Goal: Task Accomplishment & Management: Complete application form

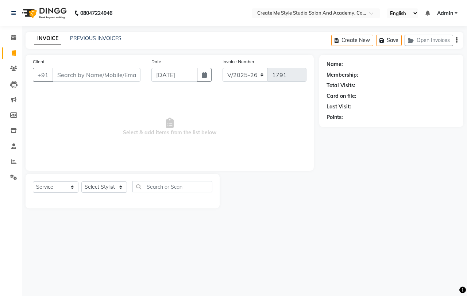
select select "8253"
select select "service"
click at [95, 76] on input "Client" at bounding box center [97, 75] width 88 height 14
click at [100, 39] on link "PREVIOUS INVOICES" at bounding box center [95, 38] width 51 height 7
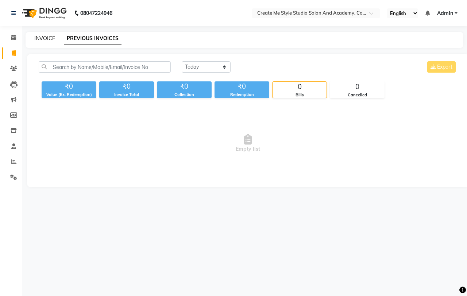
click at [45, 38] on link "INVOICE" at bounding box center [44, 38] width 21 height 7
select select "service"
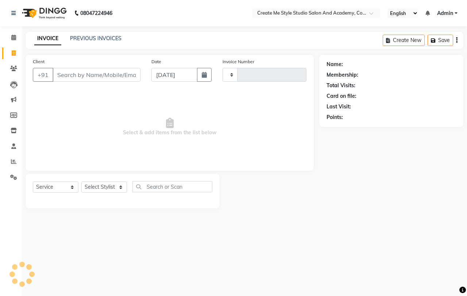
type input "1791"
select select "8253"
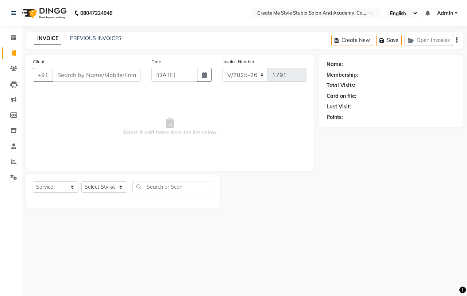
click at [94, 77] on input "Client" at bounding box center [97, 75] width 88 height 14
click at [93, 74] on input "Client" at bounding box center [97, 75] width 88 height 14
type input "7820933099"
click at [121, 74] on span "Add Client" at bounding box center [121, 74] width 29 height 7
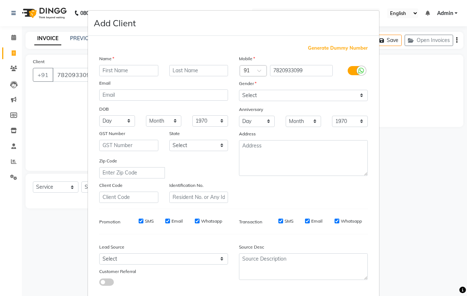
click at [118, 72] on input "text" at bounding box center [128, 70] width 59 height 11
type input "bulbul"
click at [247, 95] on select "Select [DEMOGRAPHIC_DATA] [DEMOGRAPHIC_DATA] Other Prefer Not To Say" at bounding box center [303, 95] width 129 height 11
select select "[DEMOGRAPHIC_DATA]"
click at [239, 90] on select "Select [DEMOGRAPHIC_DATA] [DEMOGRAPHIC_DATA] Other Prefer Not To Say" at bounding box center [303, 95] width 129 height 11
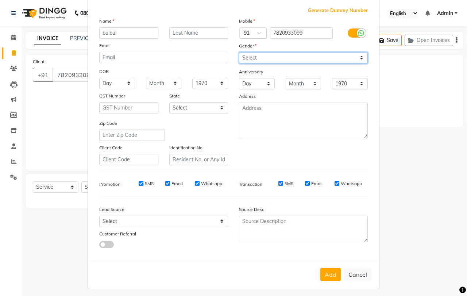
scroll to position [41, 0]
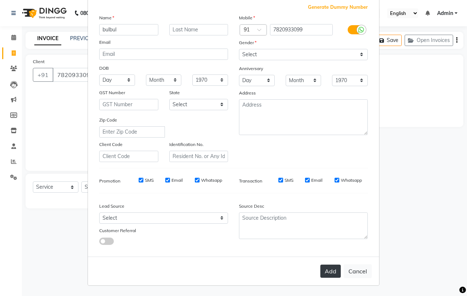
click at [333, 272] on button "Add" at bounding box center [330, 270] width 20 height 13
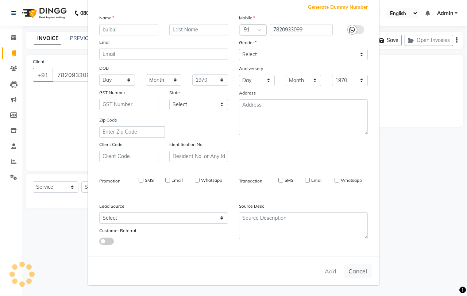
select select
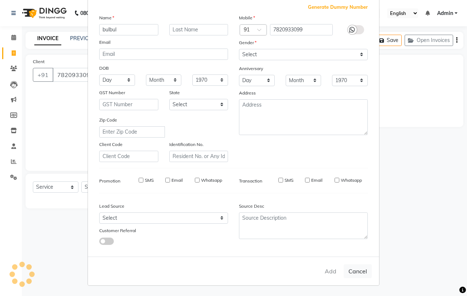
select select
checkbox input "false"
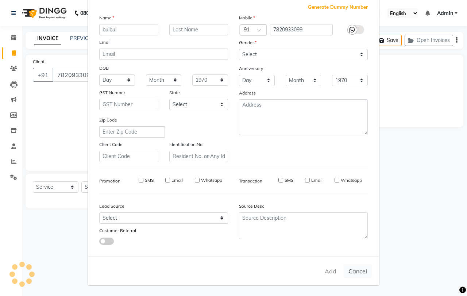
checkbox input "false"
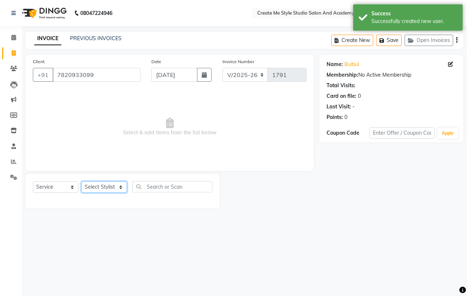
click at [109, 188] on select "Select Stylist [PERSON_NAME] sir Archana.B mam Archana.S mam TS [PERSON_NAME] m…" at bounding box center [104, 186] width 46 height 11
select select "79117"
click at [81, 181] on select "Select Stylist [PERSON_NAME] sir Archana.B mam Archana.S mam TS [PERSON_NAME] m…" at bounding box center [104, 186] width 46 height 11
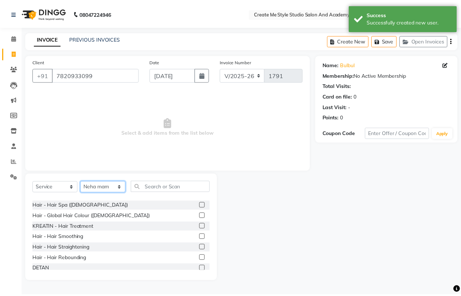
scroll to position [109, 0]
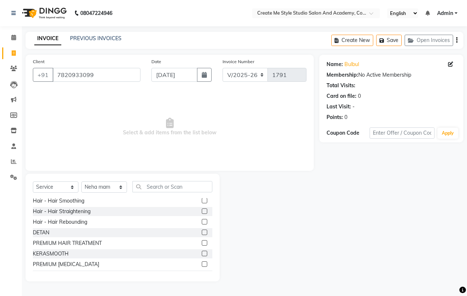
click at [202, 261] on label at bounding box center [204, 263] width 5 height 5
click at [202, 262] on input "checkbox" at bounding box center [204, 264] width 5 height 5
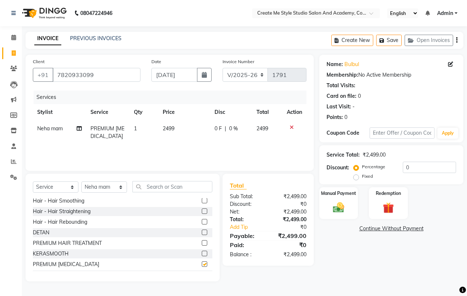
checkbox input "false"
click at [182, 131] on td "2499" at bounding box center [184, 132] width 52 height 24
select select "79117"
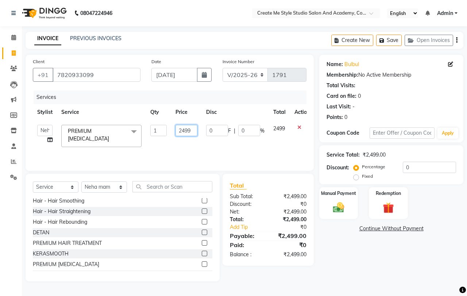
click at [195, 130] on input "2499" at bounding box center [186, 130] width 22 height 11
type input "2"
type input "2500"
click at [343, 208] on img at bounding box center [338, 207] width 19 height 13
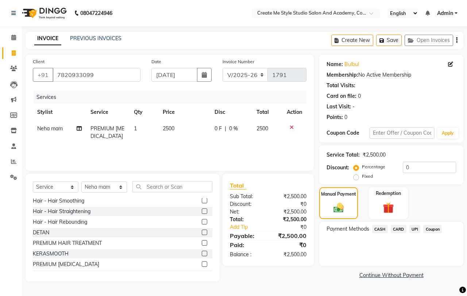
click at [414, 228] on span "UPI" at bounding box center [414, 229] width 11 height 8
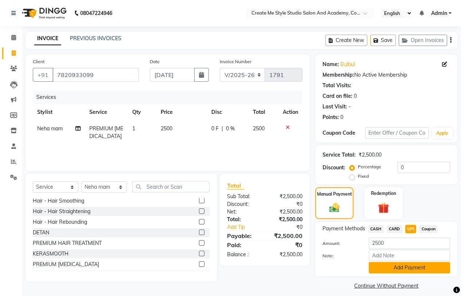
click at [393, 268] on button "Add Payment" at bounding box center [409, 267] width 81 height 11
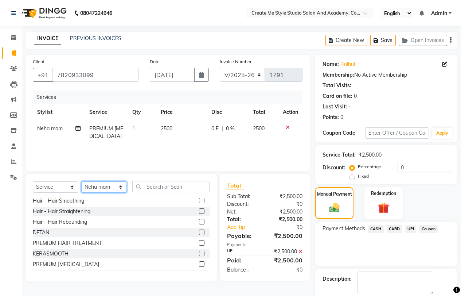
click at [117, 187] on select "Select Stylist [PERSON_NAME] sir Archana.B mam Archana.S mam TS [PERSON_NAME] m…" at bounding box center [104, 186] width 46 height 11
select select "79118"
click at [81, 181] on select "Select Stylist [PERSON_NAME] sir Archana.B mam Archana.S mam TS [PERSON_NAME] m…" at bounding box center [104, 186] width 46 height 11
click at [199, 261] on label at bounding box center [201, 263] width 5 height 5
click at [199, 262] on input "checkbox" at bounding box center [201, 264] width 5 height 5
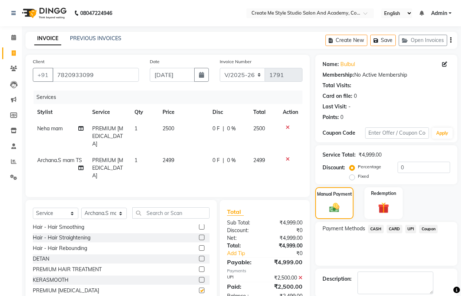
checkbox input "false"
click at [182, 152] on td "2499" at bounding box center [183, 168] width 50 height 32
select select "79118"
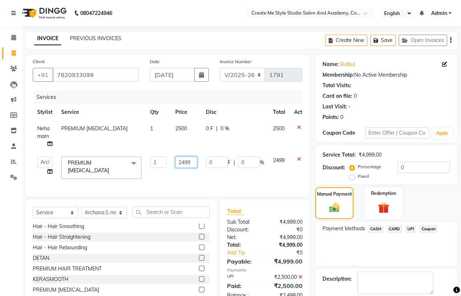
click at [196, 164] on input "2499" at bounding box center [186, 161] width 22 height 11
type input "2"
type input "500"
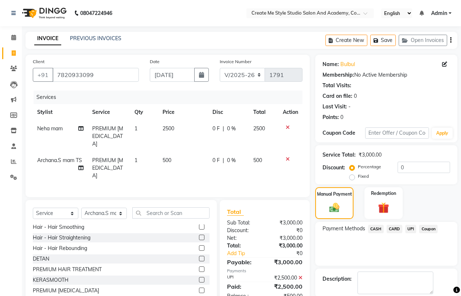
click at [412, 226] on span "UPI" at bounding box center [410, 229] width 11 height 8
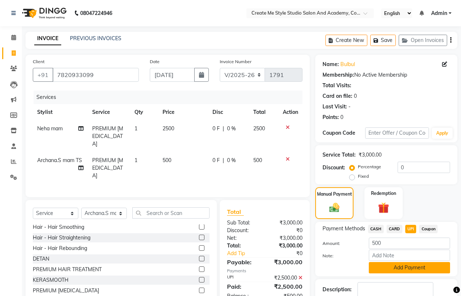
click at [390, 270] on button "Add Payment" at bounding box center [409, 267] width 81 height 11
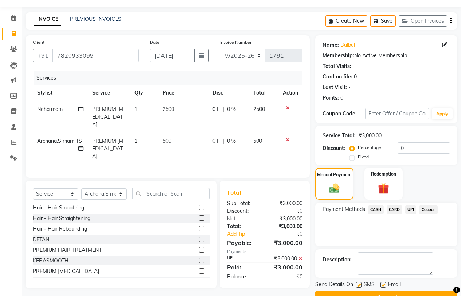
scroll to position [37, 0]
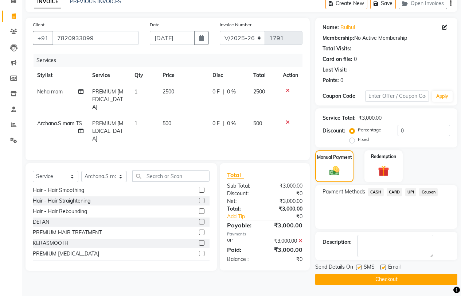
click at [370, 279] on button "Checkout" at bounding box center [386, 278] width 142 height 11
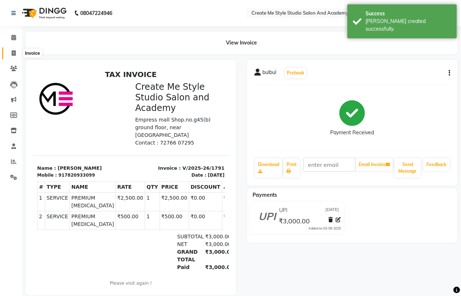
click at [13, 54] on icon at bounding box center [14, 52] width 4 height 5
select select "service"
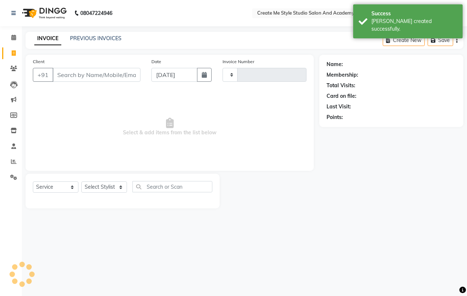
type input "1792"
select select "8253"
